Goal: Check status: Check status

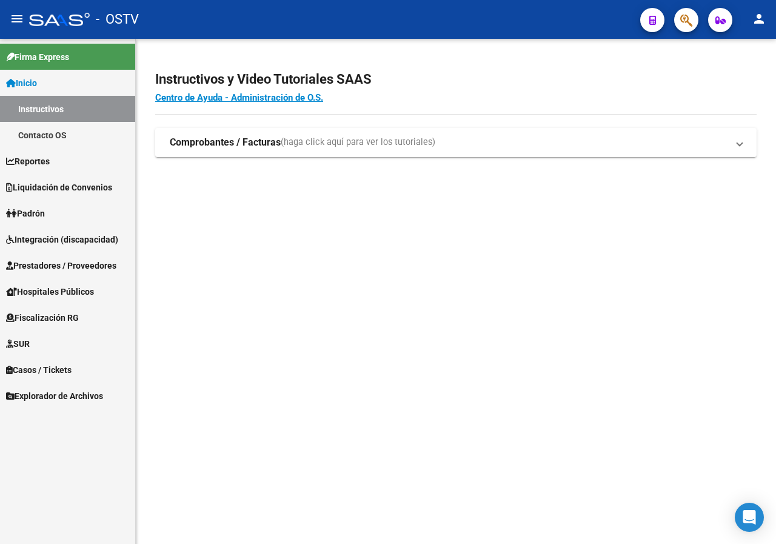
click at [62, 207] on link "Padrón" at bounding box center [67, 213] width 135 height 26
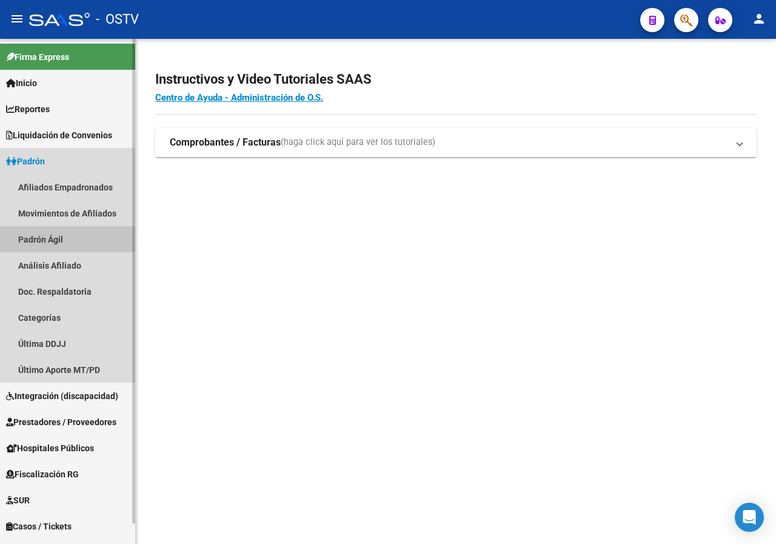
click at [31, 239] on link "Padrón Ágil" at bounding box center [67, 239] width 135 height 26
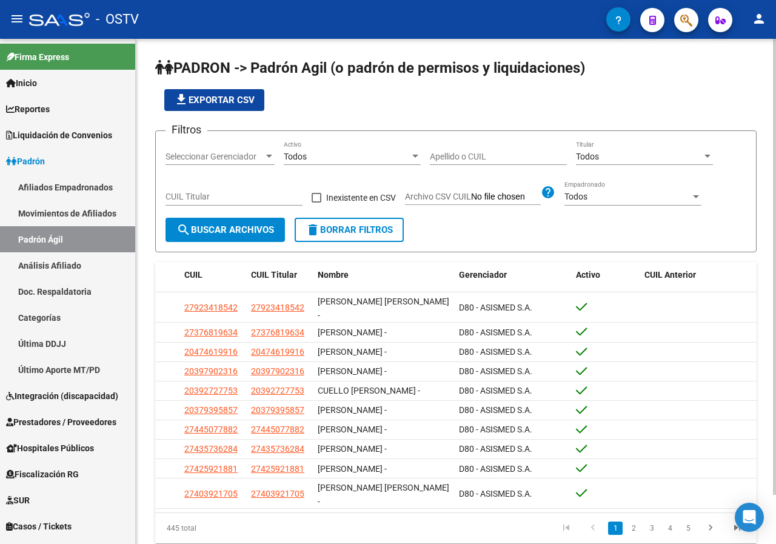
drag, startPoint x: 449, startPoint y: 142, endPoint x: 444, endPoint y: 148, distance: 7.3
click at [447, 145] on div "Apellido o CUIL" at bounding box center [498, 153] width 137 height 24
click at [442, 152] on input "Apellido o CUIL" at bounding box center [498, 157] width 137 height 10
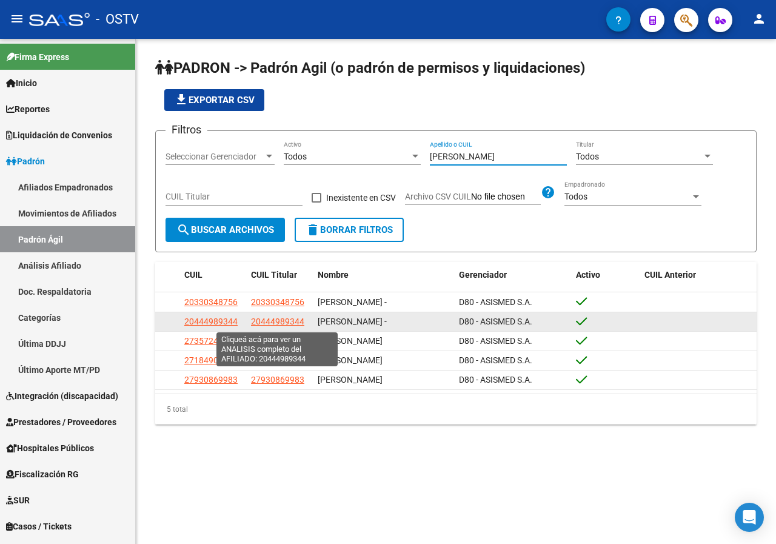
type input "[PERSON_NAME]"
click at [286, 325] on span "20444989344" at bounding box center [277, 321] width 53 height 10
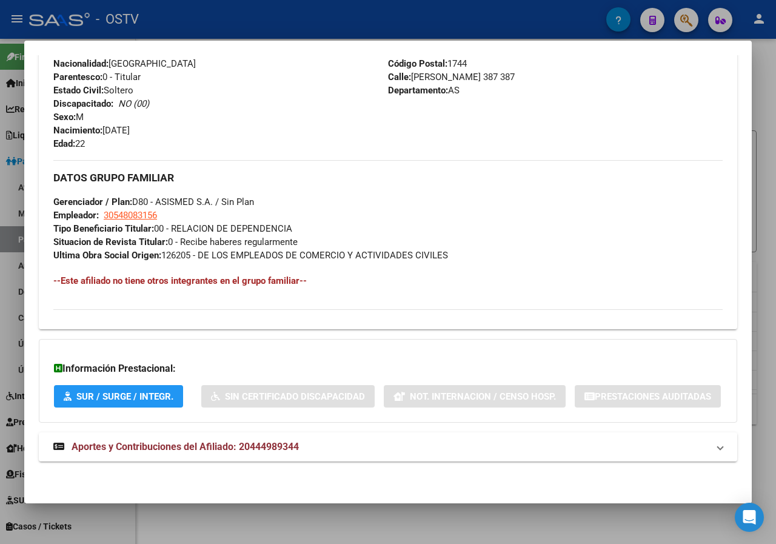
scroll to position [539, 0]
click at [223, 444] on span "Aportes y Contribuciones del Afiliado: 20444989344" at bounding box center [185, 447] width 227 height 12
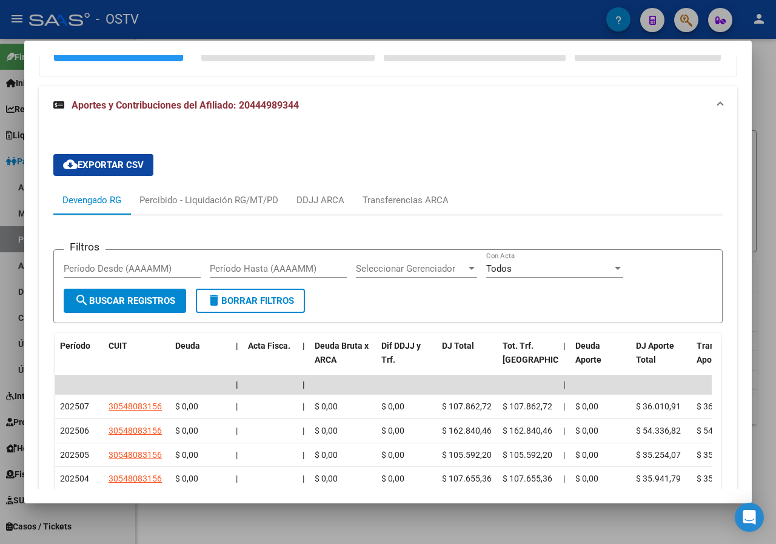
scroll to position [883, 0]
